Goal: Transaction & Acquisition: Book appointment/travel/reservation

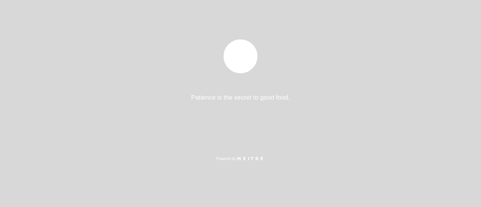
select select "es"
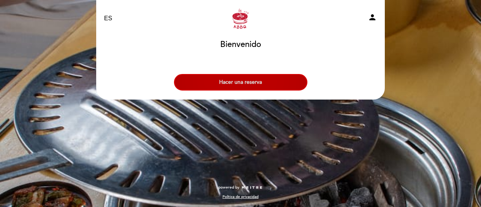
click at [249, 84] on button "Hacer una reserva" at bounding box center [241, 82] width 134 height 17
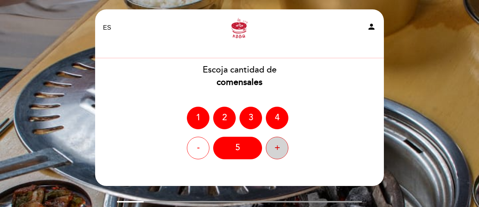
click at [272, 148] on div "+" at bounding box center [277, 148] width 23 height 23
click at [272, 145] on div "+" at bounding box center [277, 148] width 23 height 23
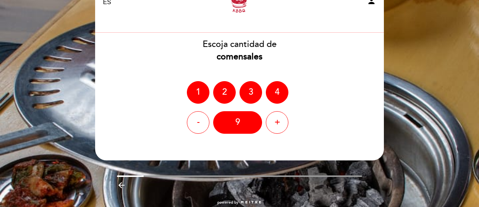
scroll to position [38, 0]
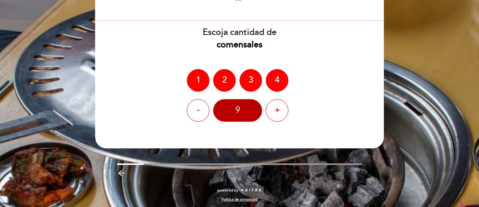
click at [239, 116] on div "9" at bounding box center [237, 110] width 49 height 23
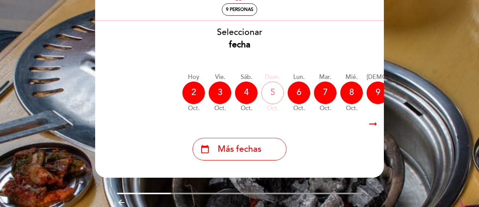
click at [374, 125] on icon "arrow_right_alt" at bounding box center [373, 124] width 11 height 16
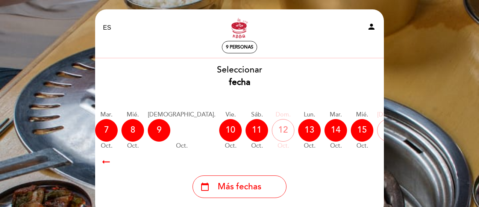
scroll to position [0, 219]
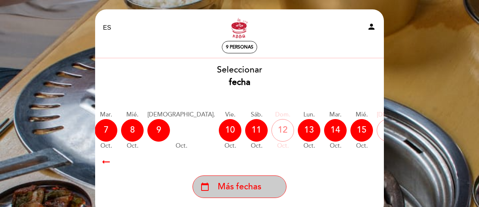
click at [233, 189] on span "Más fechas" at bounding box center [240, 187] width 44 height 12
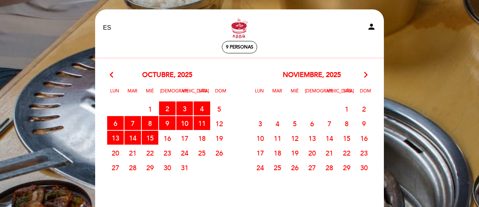
click at [186, 139] on span "17" at bounding box center [184, 138] width 17 height 14
click at [185, 140] on span "17" at bounding box center [184, 138] width 17 height 14
click at [184, 140] on span "17" at bounding box center [184, 138] width 17 height 14
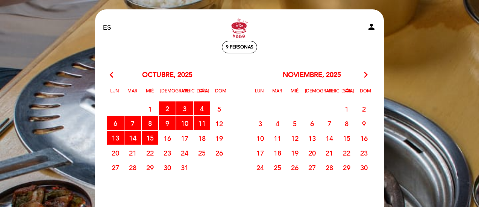
click at [184, 140] on span "17" at bounding box center [184, 138] width 17 height 14
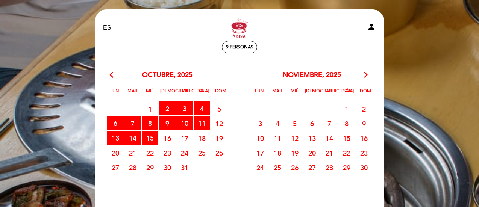
click at [184, 140] on span "17" at bounding box center [184, 138] width 17 height 14
drag, startPoint x: 305, startPoint y: 199, endPoint x: 308, endPoint y: 196, distance: 4.3
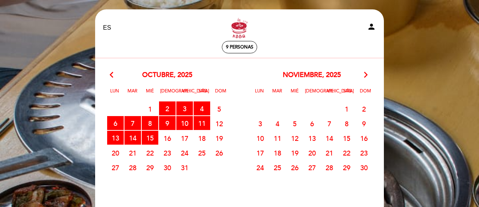
click at [305, 199] on calendar-double "arrow_back_ios [DATE] arrow_forward_ios Lun Mar Mié Jue Vie Sáb Dom 29 30 1 2 R…" at bounding box center [240, 138] width 290 height 136
